Goal: Task Accomplishment & Management: Manage account settings

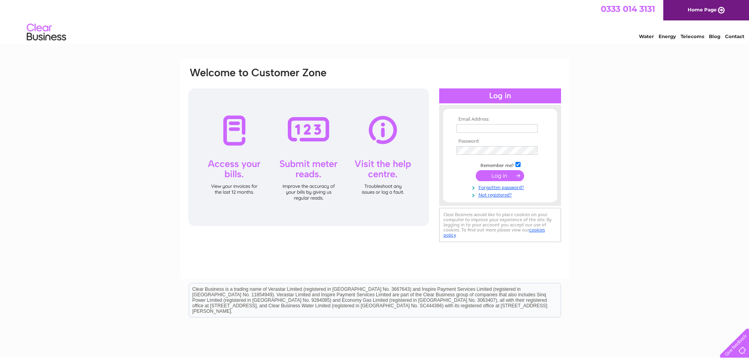
type input "[DOMAIN_NAME][EMAIL_ADDRESS][DOMAIN_NAME]"
click at [491, 174] on input "submit" at bounding box center [500, 175] width 48 height 11
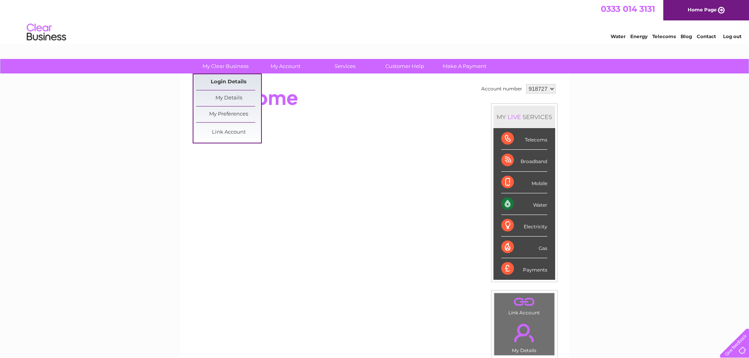
click at [697, 39] on link "Login Details" at bounding box center [706, 35] width 19 height 8
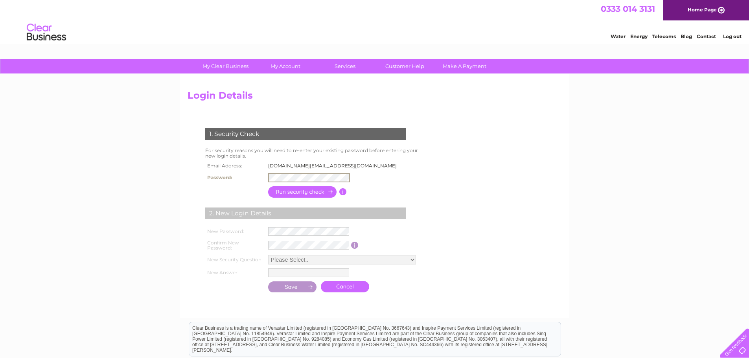
click at [302, 193] on input "button" at bounding box center [302, 191] width 69 height 11
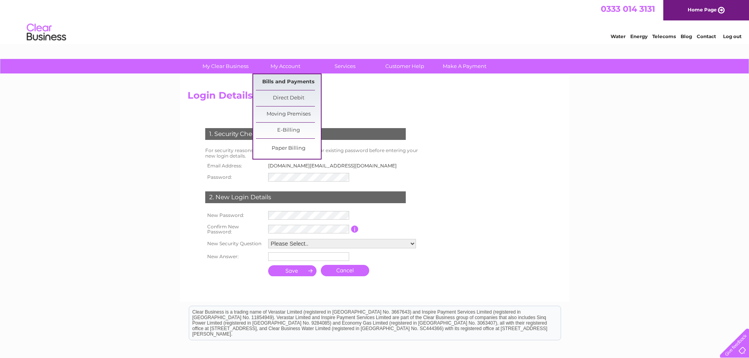
click at [287, 81] on link "Bills and Payments" at bounding box center [288, 82] width 65 height 16
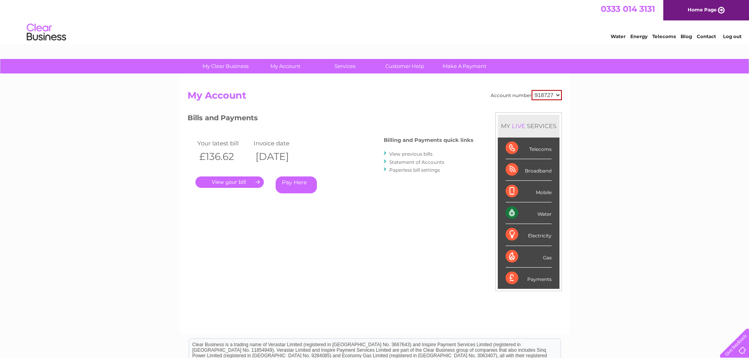
click at [234, 181] on link "." at bounding box center [229, 182] width 68 height 11
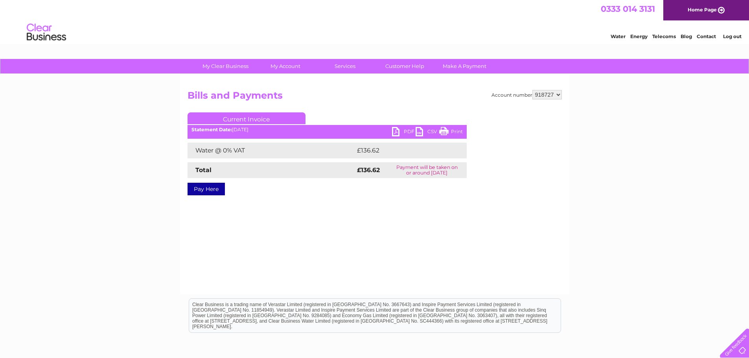
click at [404, 131] on link "PDF" at bounding box center [404, 132] width 24 height 11
